Goal: Task Accomplishment & Management: Complete application form

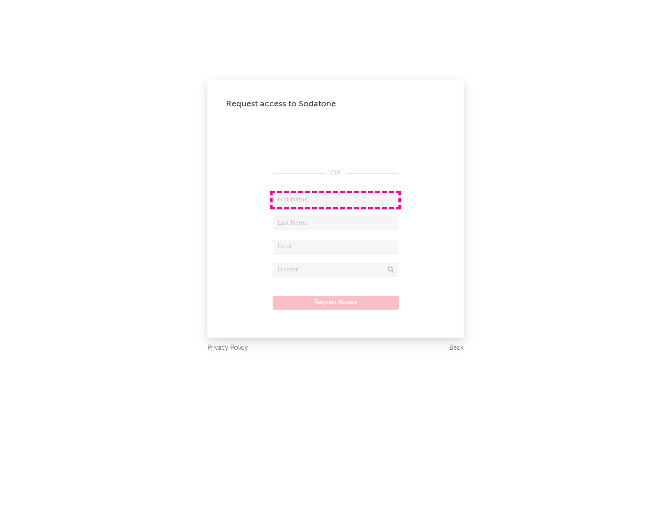
click at [335, 199] on input "text" at bounding box center [336, 200] width 126 height 14
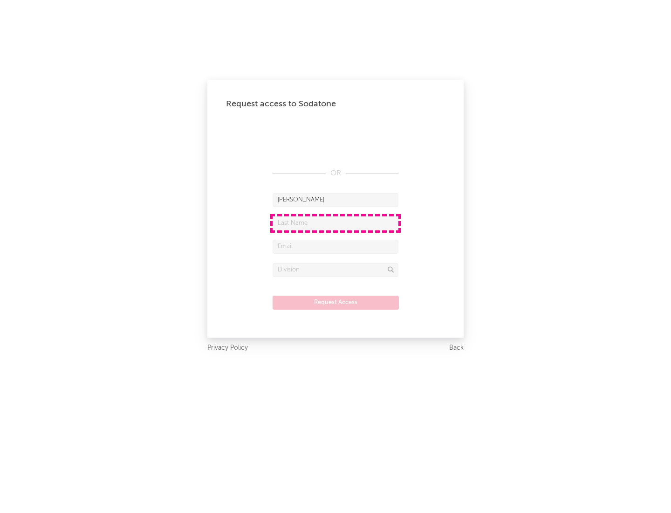
type input "[PERSON_NAME]"
click at [335, 223] on input "text" at bounding box center [336, 223] width 126 height 14
type input "[PERSON_NAME]"
click at [335, 246] on input "text" at bounding box center [336, 246] width 126 height 14
type input "[EMAIL_ADDRESS][DOMAIN_NAME]"
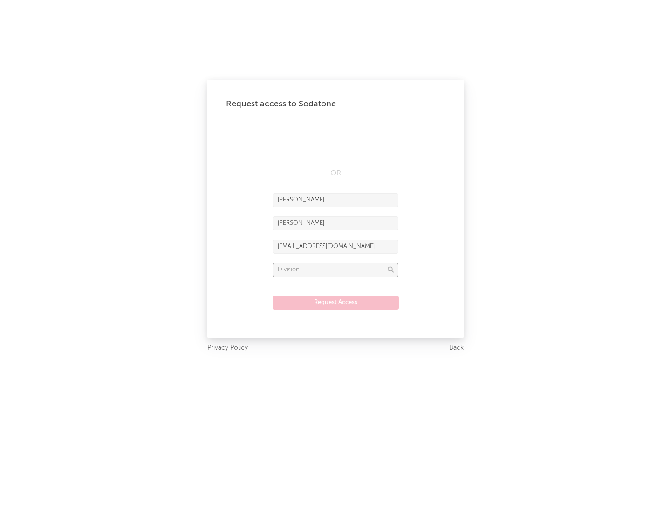
click at [335, 269] on input "text" at bounding box center [336, 270] width 126 height 14
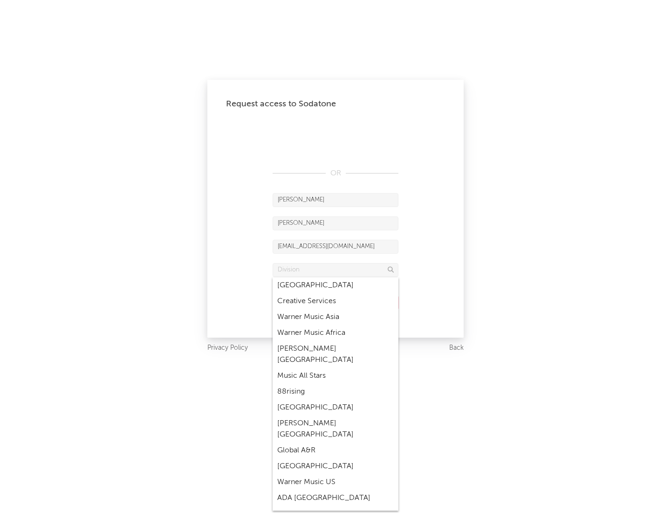
click at [335, 368] on div "Music All Stars" at bounding box center [336, 376] width 126 height 16
type input "Music All Stars"
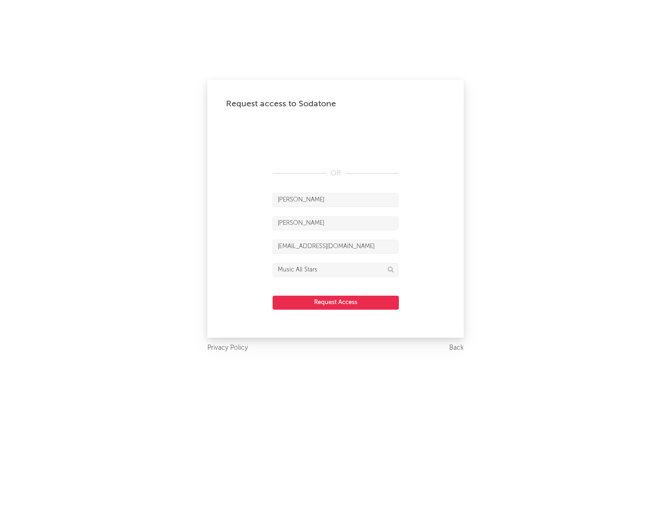
click at [335, 302] on button "Request Access" at bounding box center [336, 302] width 126 height 14
